Goal: Information Seeking & Learning: Learn about a topic

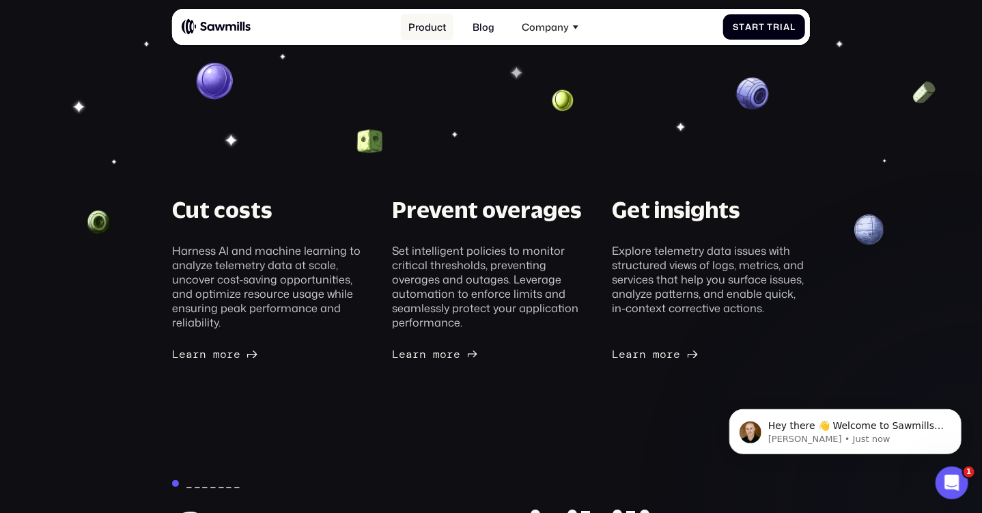
click at [428, 24] on link "Product" at bounding box center [427, 27] width 53 height 27
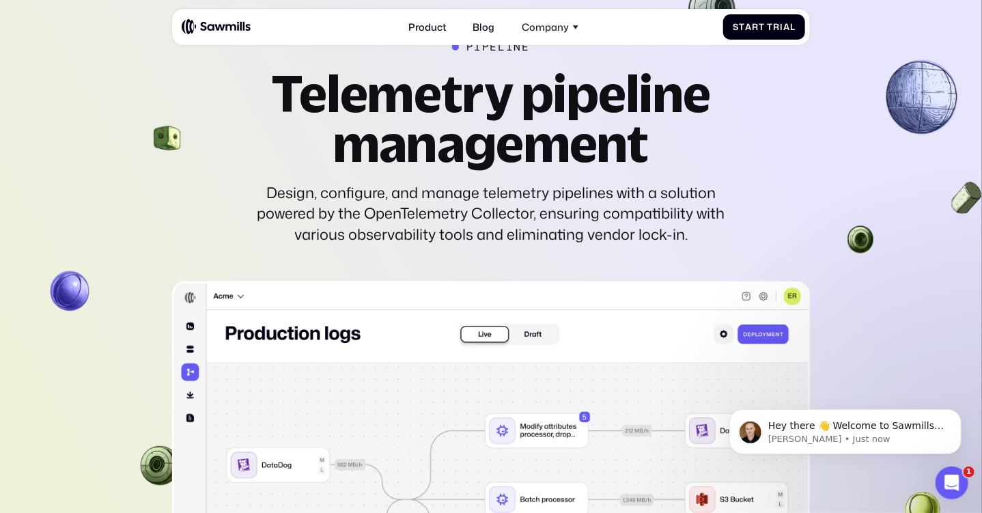
scroll to position [2852, 0]
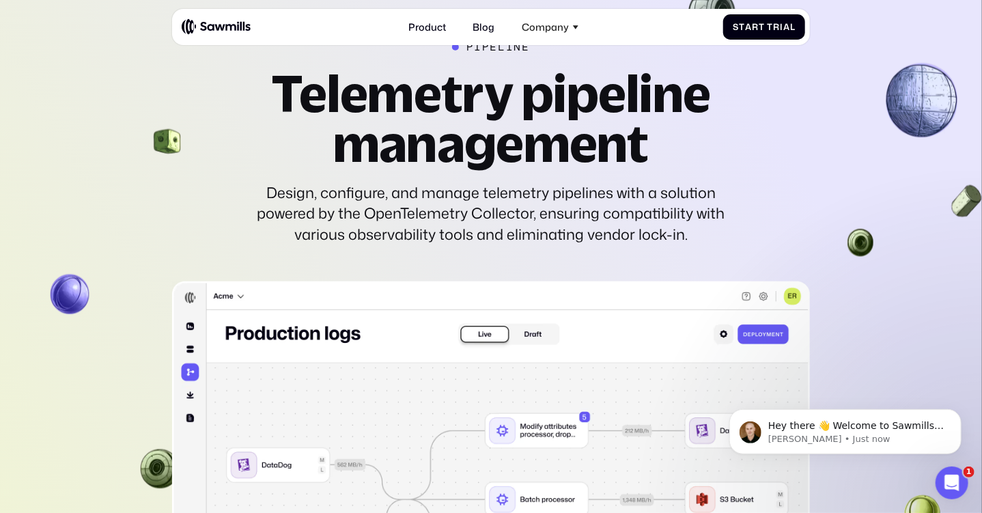
click at [152, 223] on section "pipeline Telemetry pipeline management Design, configure, and manage telemetry …" at bounding box center [491, 452] width 982 height 1025
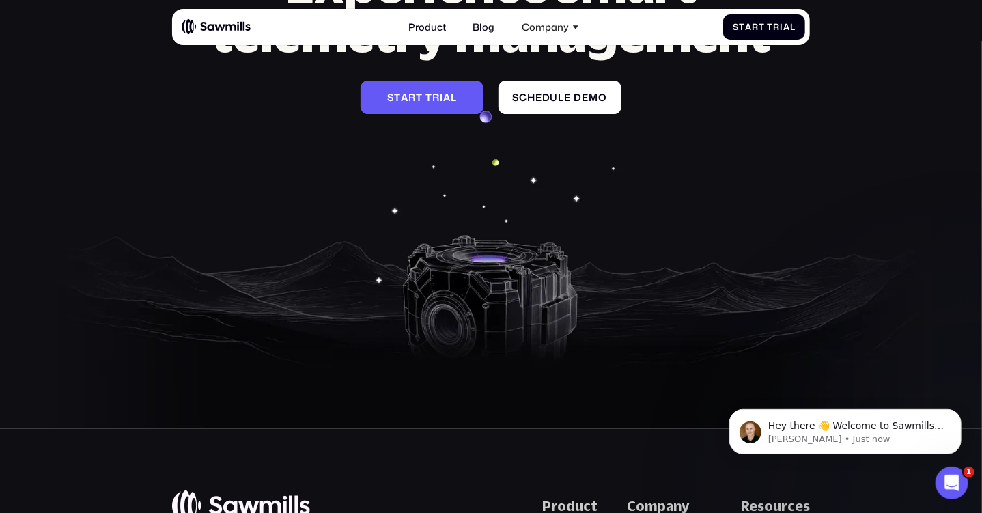
scroll to position [4652, 0]
